Goal: Navigation & Orientation: Go to known website

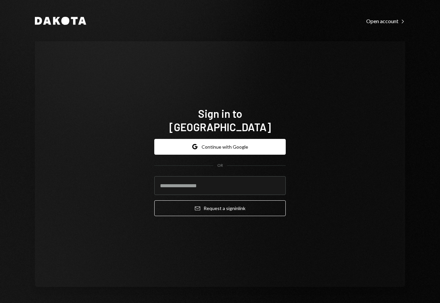
type input "**********"
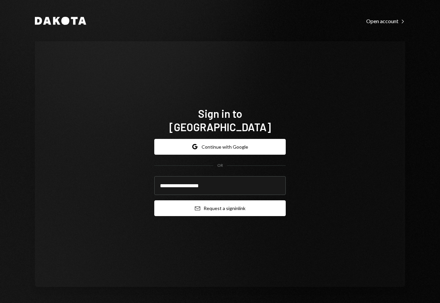
click at [231, 203] on button "Email Request a sign in link" at bounding box center [219, 208] width 131 height 16
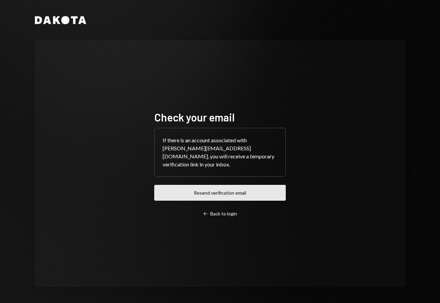
click at [240, 189] on button "Resend verification email" at bounding box center [219, 193] width 131 height 16
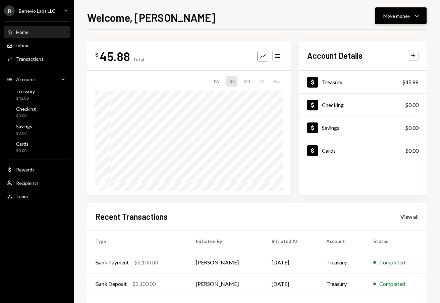
click at [412, 13] on icon "Caret Down" at bounding box center [416, 16] width 8 height 8
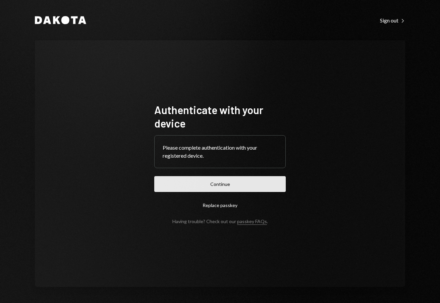
click at [238, 187] on button "Continue" at bounding box center [219, 184] width 131 height 16
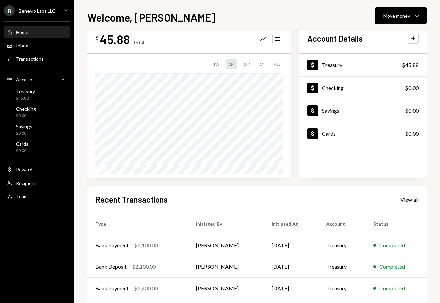
scroll to position [12, 0]
